Goal: Task Accomplishment & Management: Manage account settings

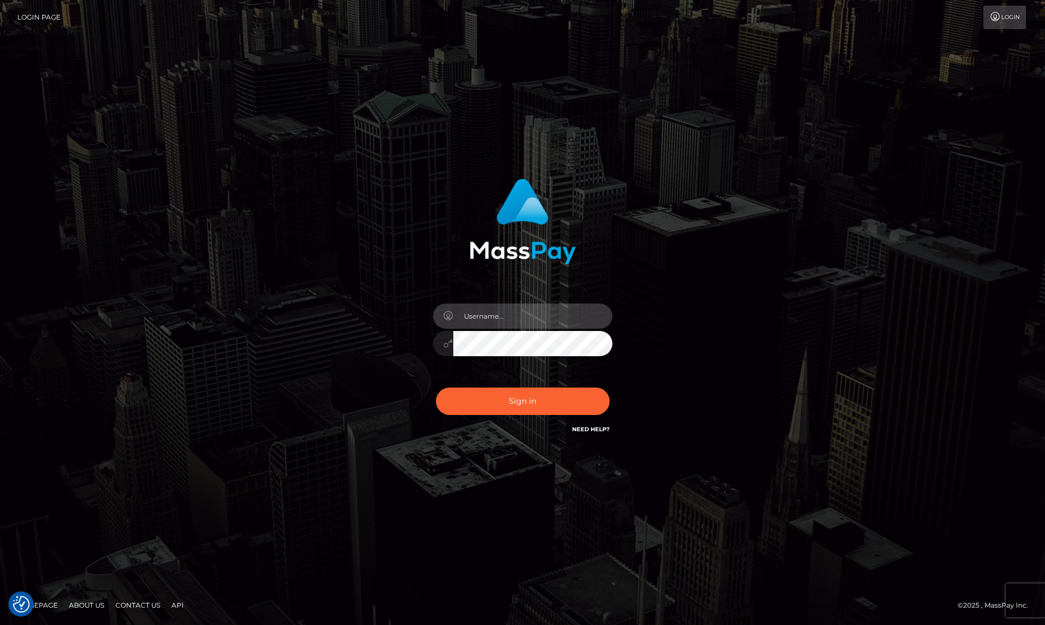
type input "mcginley0215@comcast.net"
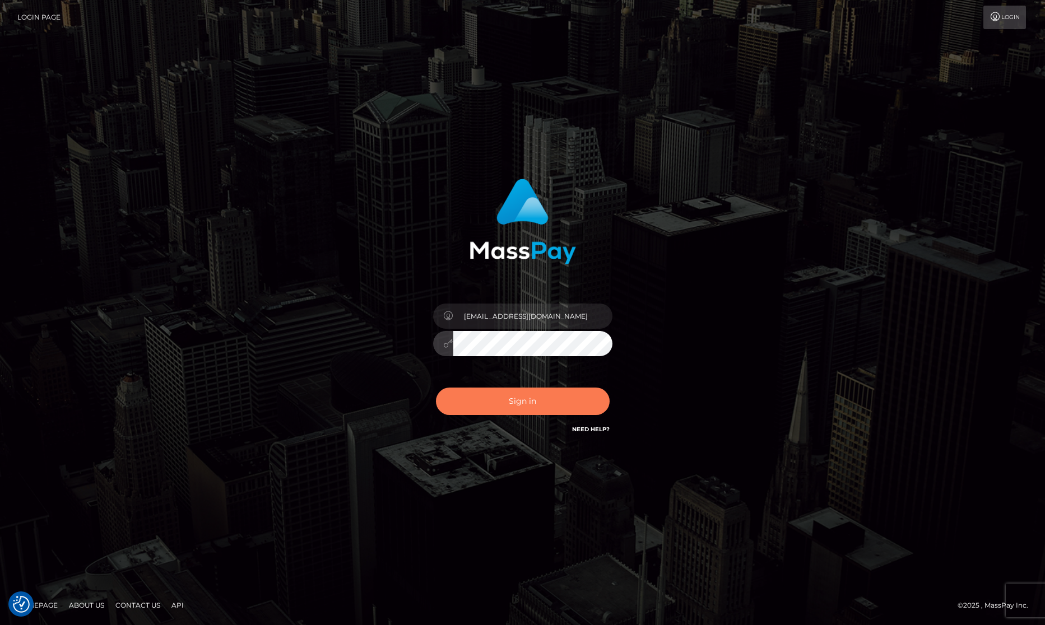
click at [512, 401] on button "Sign in" at bounding box center [523, 401] width 174 height 27
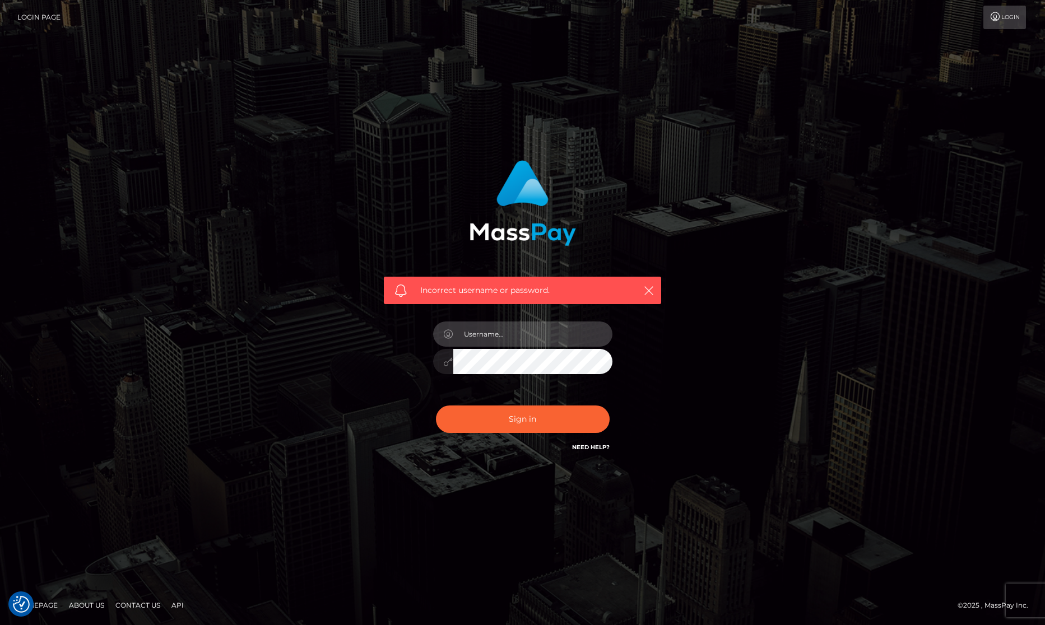
type input "[EMAIL_ADDRESS][DOMAIN_NAME]"
click at [445, 364] on div at bounding box center [522, 360] width 179 height 22
click at [522, 420] on button "Sign in" at bounding box center [523, 419] width 174 height 27
click at [648, 378] on div "Incorrect username or password." at bounding box center [522, 307] width 294 height 311
click at [648, 290] on icon "button" at bounding box center [648, 290] width 11 height 11
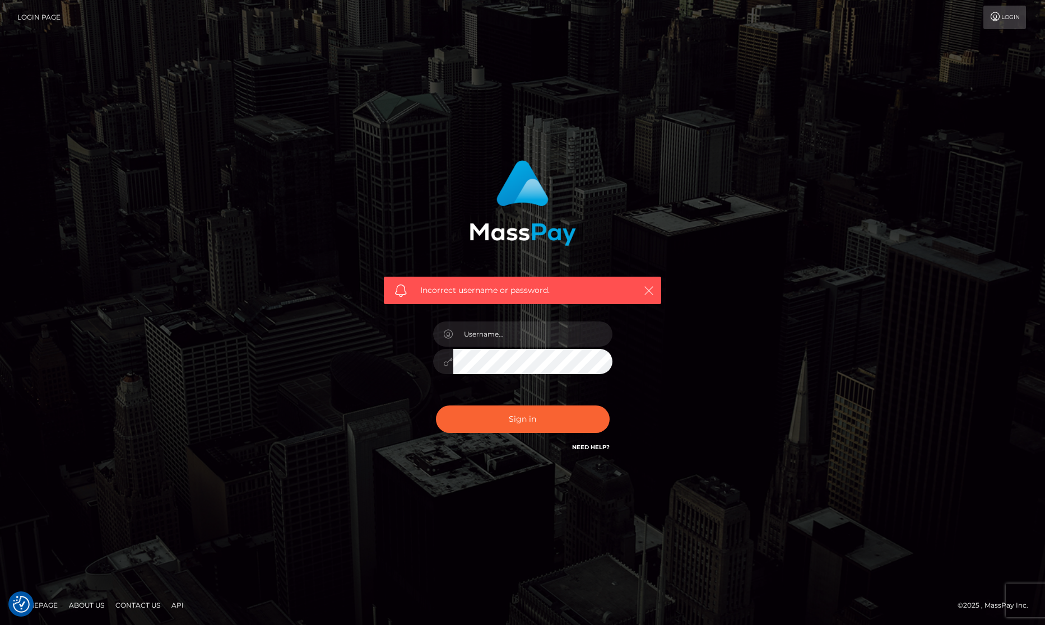
click at [647, 289] on icon "button" at bounding box center [648, 290] width 11 height 11
click at [646, 289] on icon "button" at bounding box center [648, 290] width 11 height 11
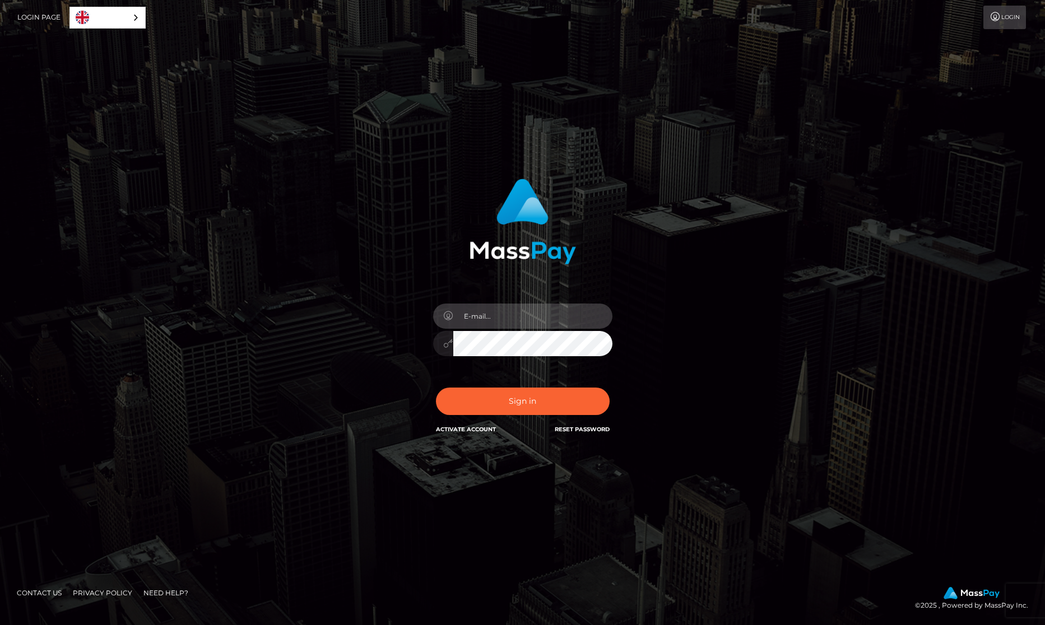
type input "mcginley0215@comcast.net"
click at [510, 401] on button "Sign in" at bounding box center [523, 401] width 174 height 27
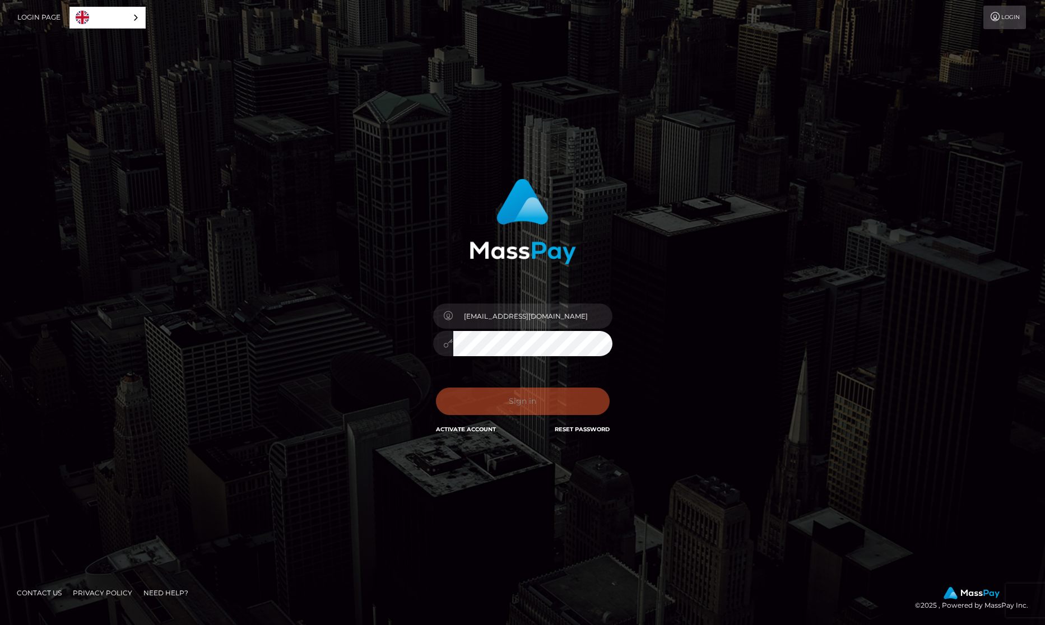
scroll to position [1, 1]
